Goal: Check status: Check status

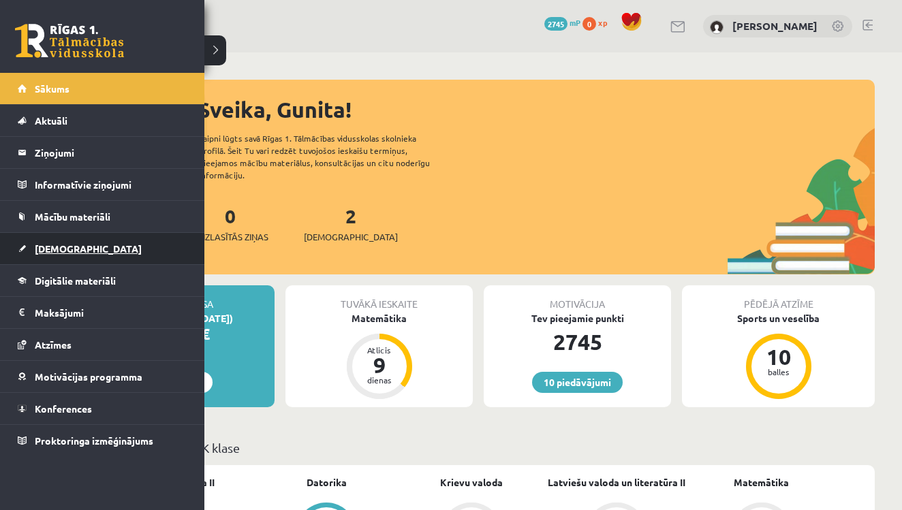
click at [42, 250] on span "[DEMOGRAPHIC_DATA]" at bounding box center [88, 249] width 107 height 12
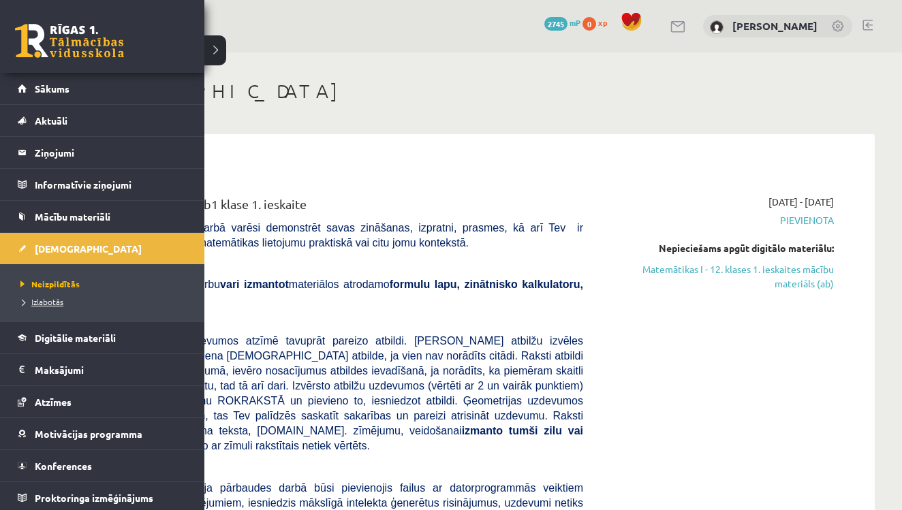
click at [39, 305] on span "Izlabotās" at bounding box center [40, 301] width 46 height 11
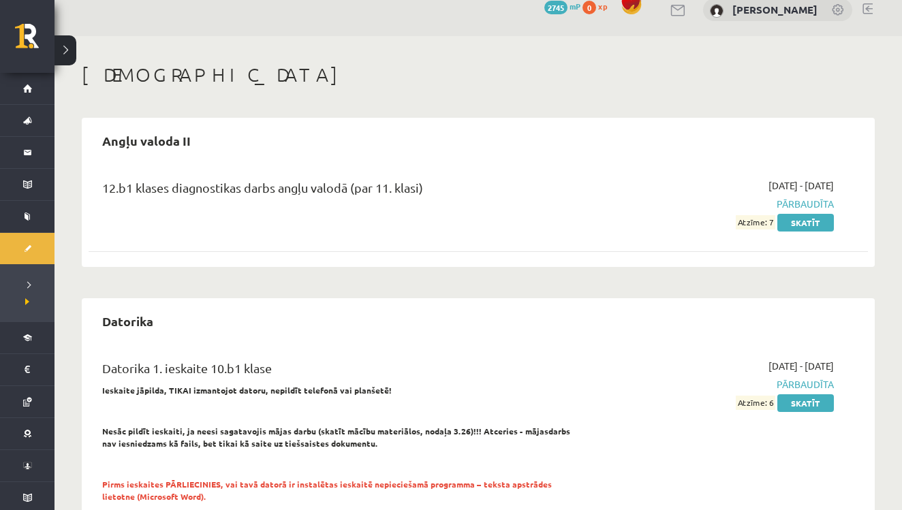
scroll to position [11, 0]
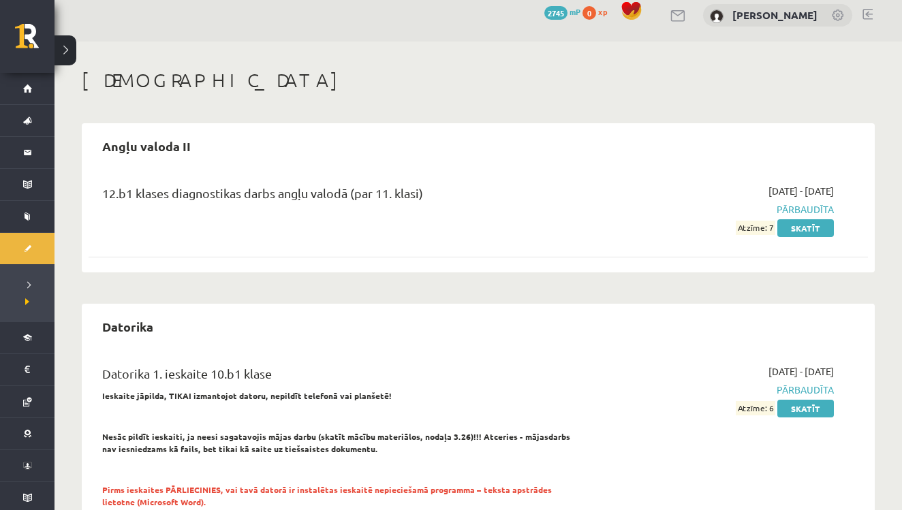
drag, startPoint x: 728, startPoint y: 187, endPoint x: 841, endPoint y: 197, distance: 113.5
click at [841, 197] on div "[DATE] - [DATE] Pārbaudīta Atzīme: 7 Skatīt" at bounding box center [718, 209] width 251 height 51
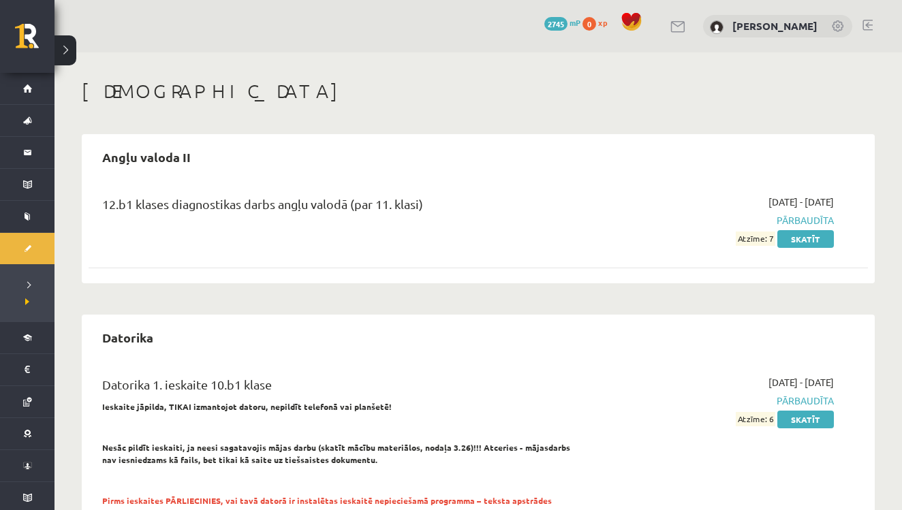
scroll to position [0, 0]
click at [586, 170] on div "Angļu valoda II" at bounding box center [478, 157] width 779 height 32
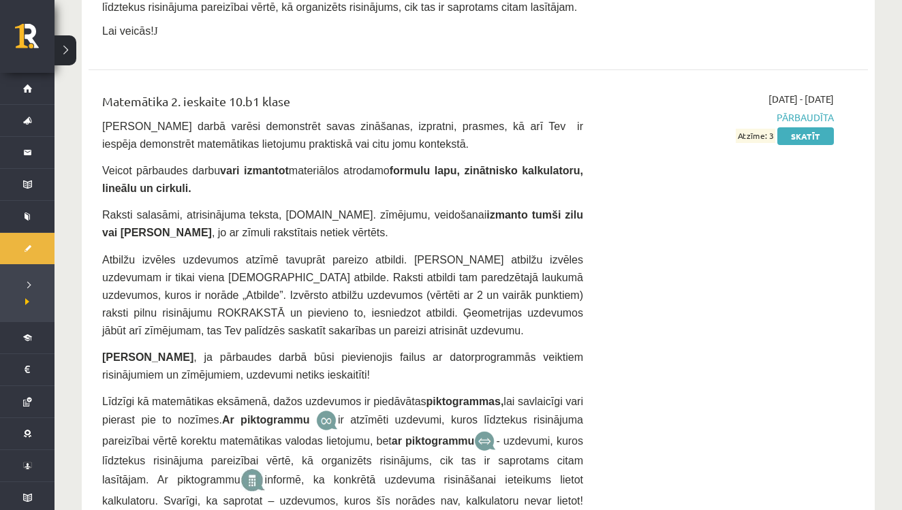
scroll to position [2796, 0]
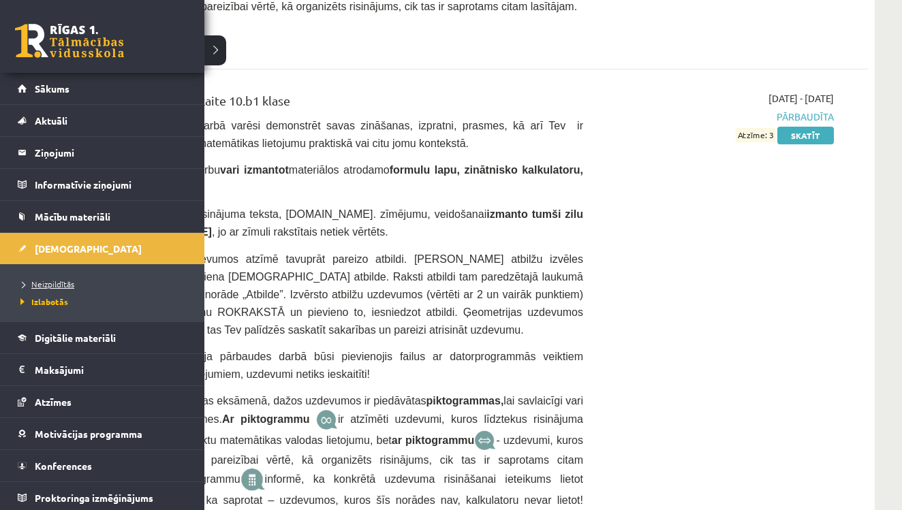
click at [48, 286] on span "Neizpildītās" at bounding box center [45, 284] width 57 height 11
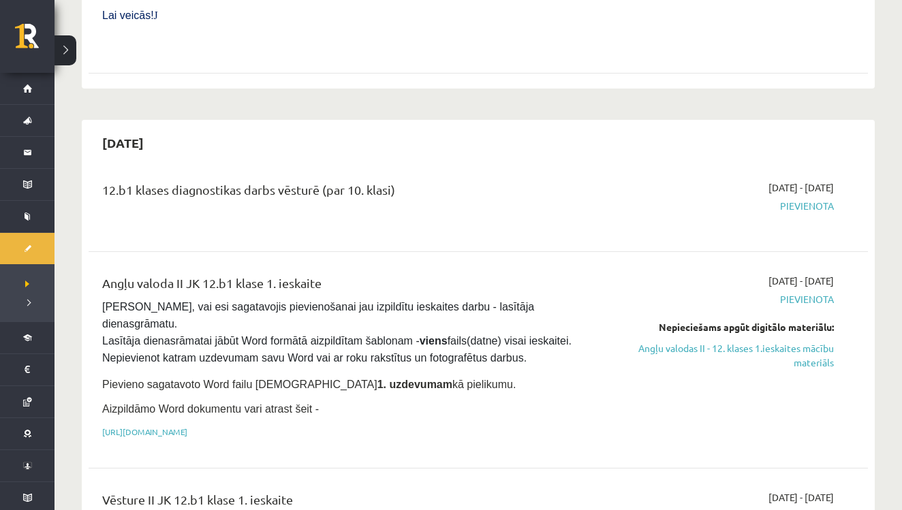
scroll to position [634, 0]
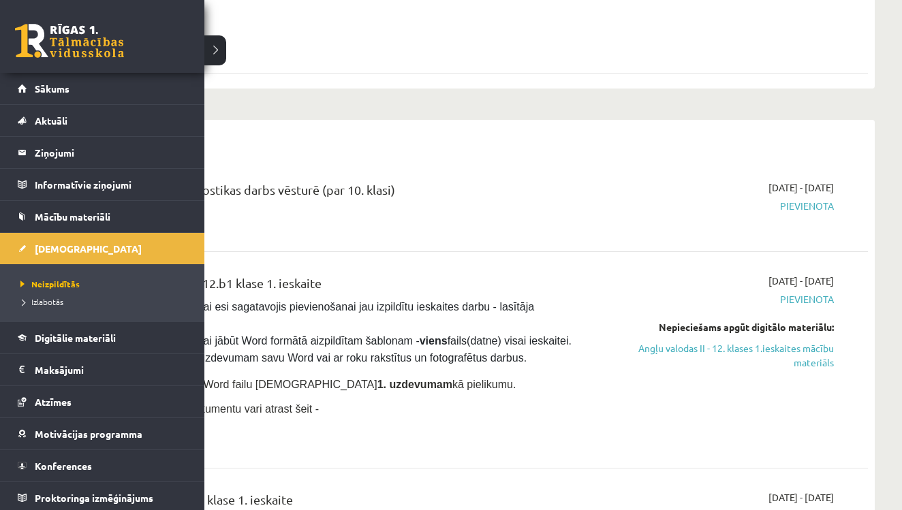
click at [50, 42] on link at bounding box center [69, 41] width 109 height 34
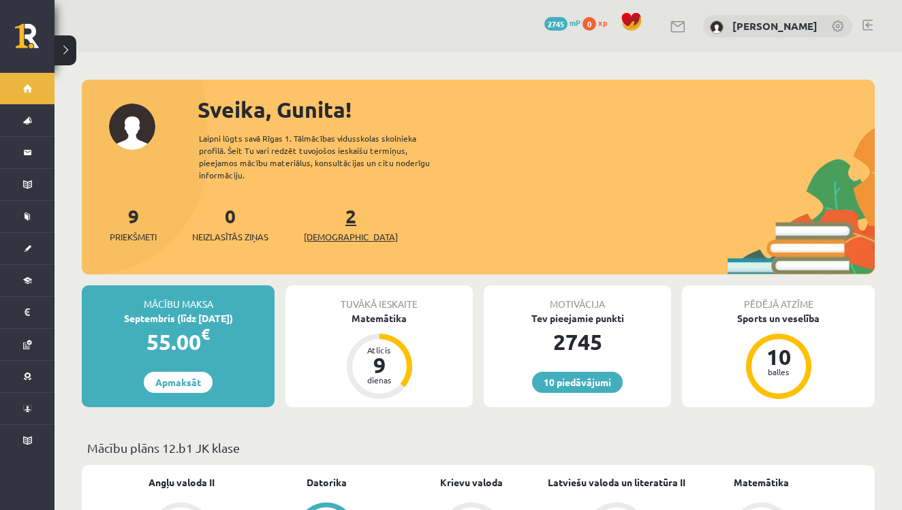
click at [334, 204] on link "2 Ieskaites" at bounding box center [351, 224] width 94 height 40
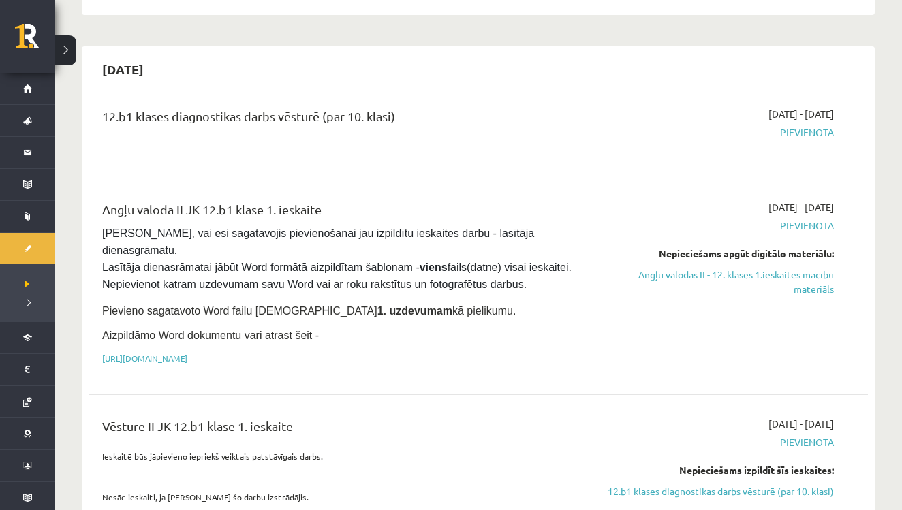
scroll to position [708, 0]
